Goal: Task Accomplishment & Management: Complete application form

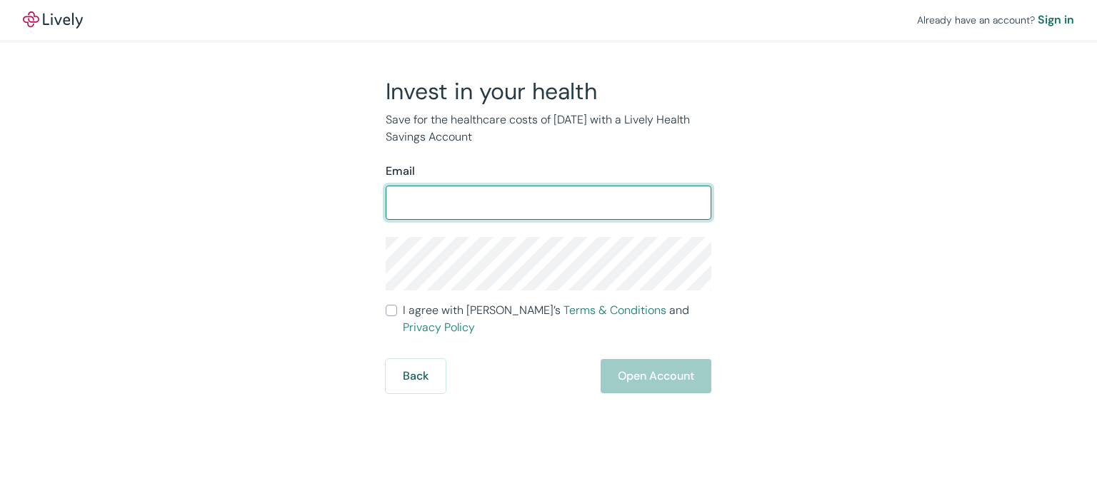
click at [410, 201] on input "Email" at bounding box center [549, 203] width 326 height 29
type input "[EMAIL_ADDRESS][DOMAIN_NAME]"
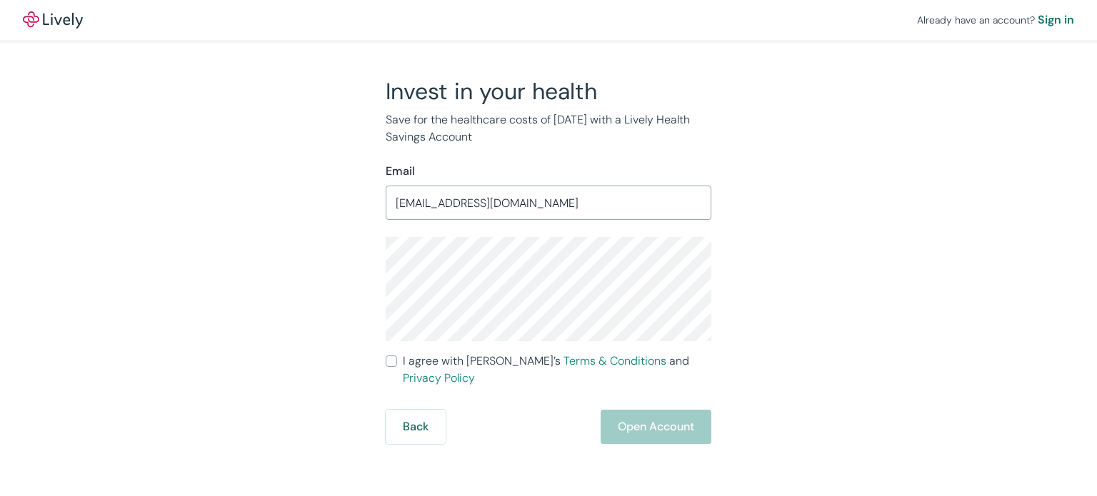
click at [393, 360] on input "I agree with Lively’s Terms & Conditions and Privacy Policy" at bounding box center [391, 361] width 11 height 11
checkbox input "true"
click at [616, 417] on button "Open Account" at bounding box center [656, 427] width 111 height 34
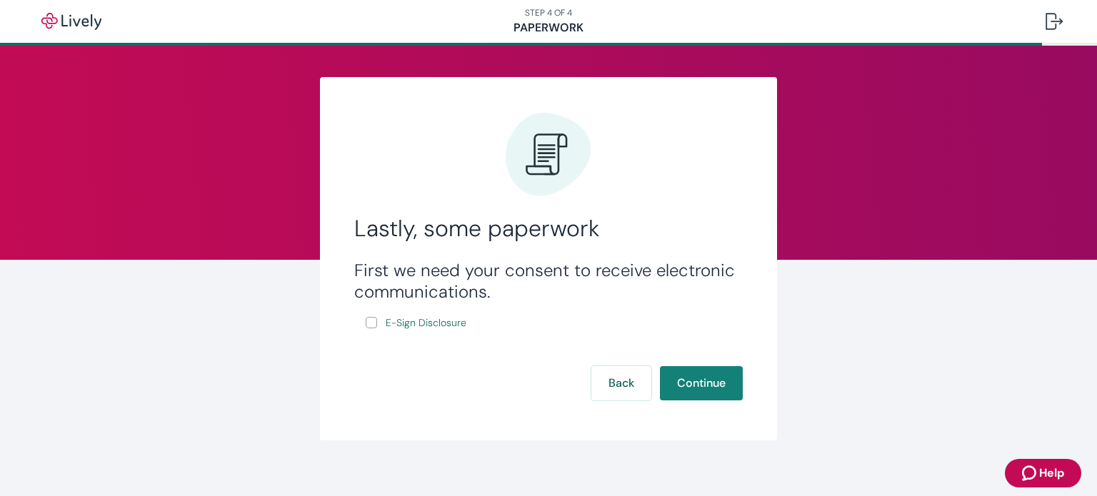
drag, startPoint x: 361, startPoint y: 324, endPoint x: 371, endPoint y: 325, distance: 9.3
click at [366, 324] on input "E-Sign Disclosure" at bounding box center [371, 322] width 11 height 11
checkbox input "true"
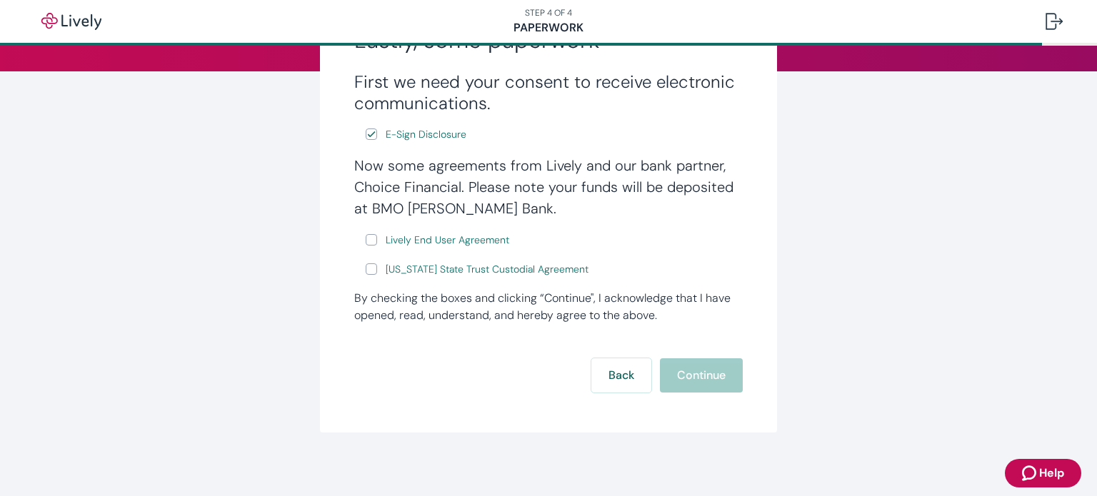
scroll to position [195, 0]
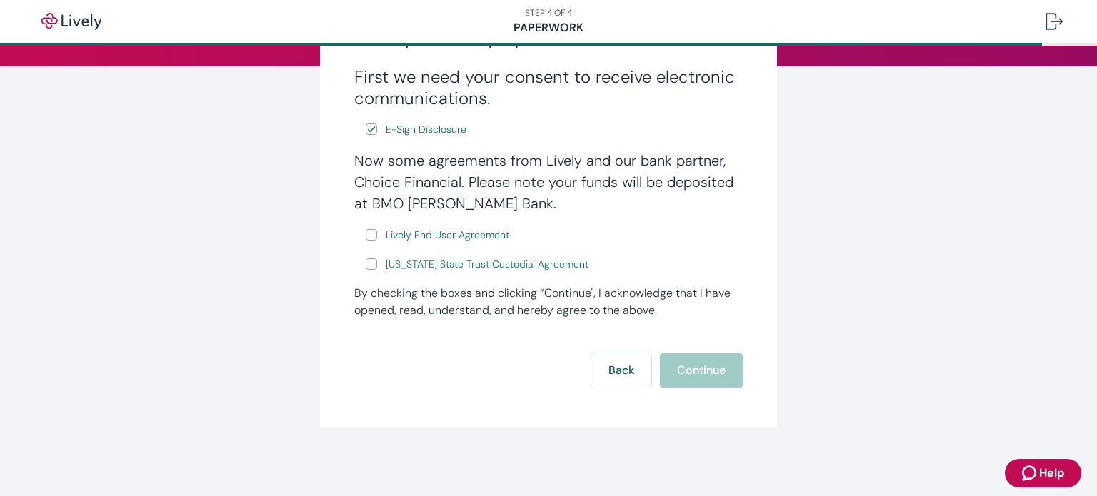
click at [366, 231] on input "Lively End User Agreement" at bounding box center [371, 234] width 11 height 11
checkbox input "true"
click at [366, 267] on input "[US_STATE] State Trust Custodial Agreement" at bounding box center [371, 264] width 11 height 11
checkbox input "true"
click at [679, 368] on button "Continue" at bounding box center [701, 370] width 83 height 34
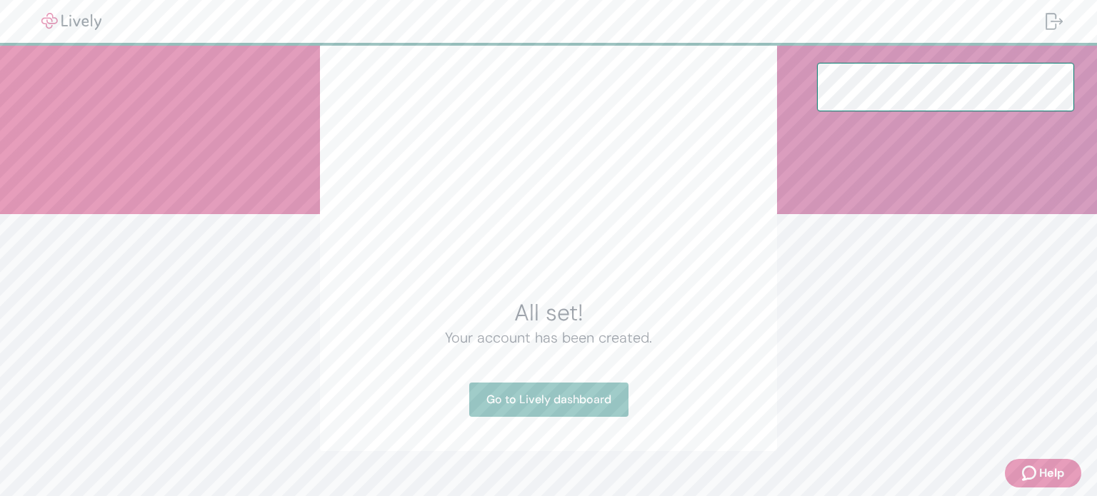
scroll to position [69, 0]
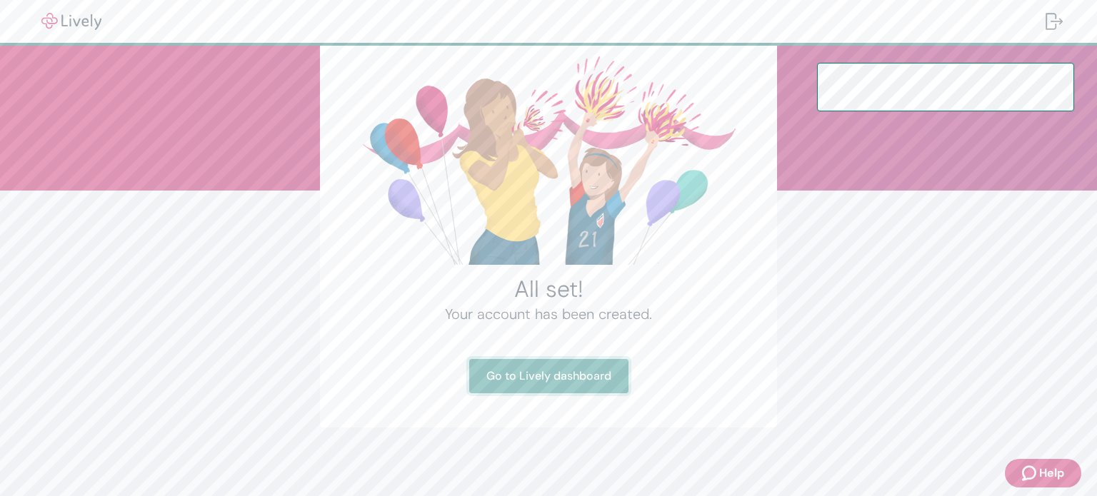
click at [571, 378] on link "Go to Lively dashboard" at bounding box center [548, 376] width 159 height 34
